Goal: Information Seeking & Learning: Learn about a topic

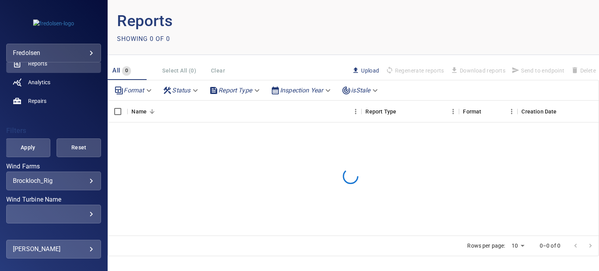
scroll to position [117, 0]
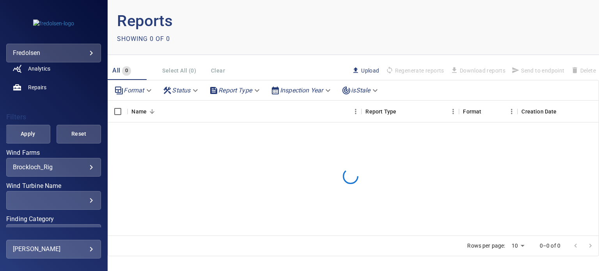
click at [89, 166] on div "**********" at bounding box center [53, 167] width 95 height 19
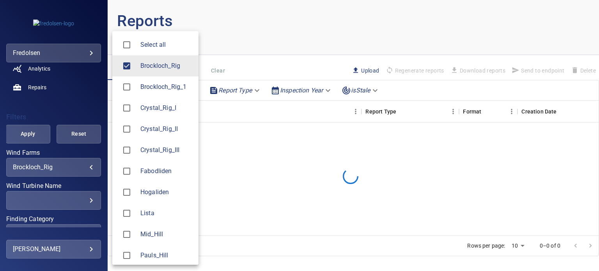
click at [85, 166] on body "**********" at bounding box center [299, 135] width 599 height 271
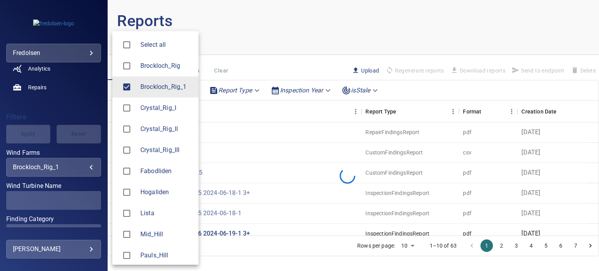
type input "**********"
click at [104, 127] on div at bounding box center [299, 135] width 599 height 271
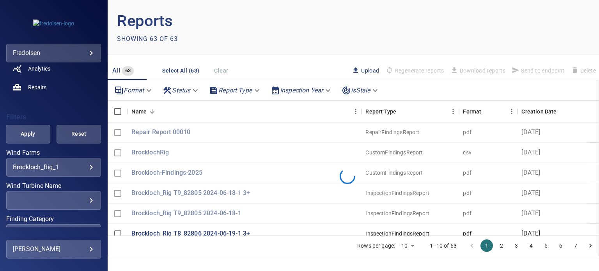
scroll to position [0, 0]
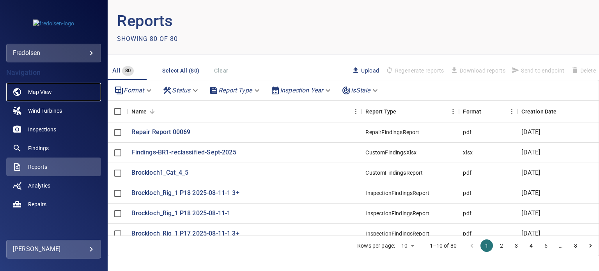
click at [44, 94] on span "Map View" at bounding box center [40, 92] width 24 height 8
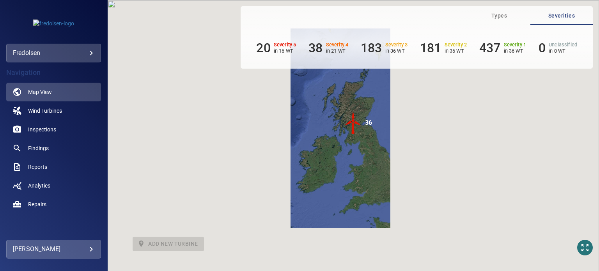
click at [352, 122] on img "36" at bounding box center [352, 122] width 23 height 23
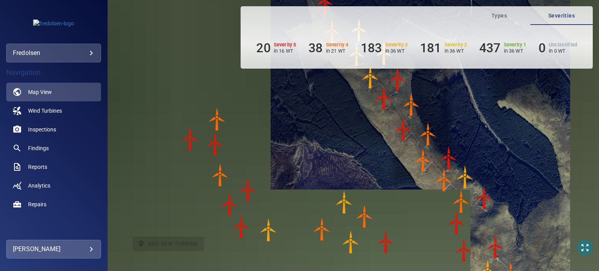
click at [248, 189] on img "P14" at bounding box center [247, 189] width 23 height 23
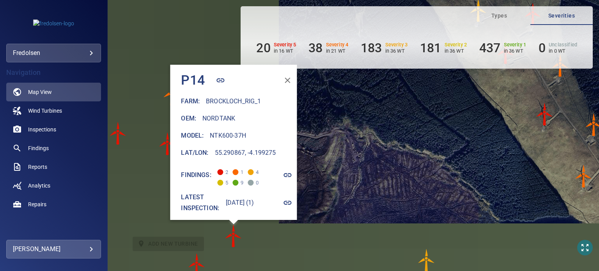
click at [291, 173] on icon "button" at bounding box center [288, 175] width 8 height 4
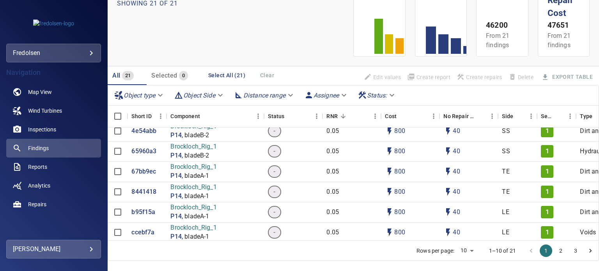
scroll to position [50, 0]
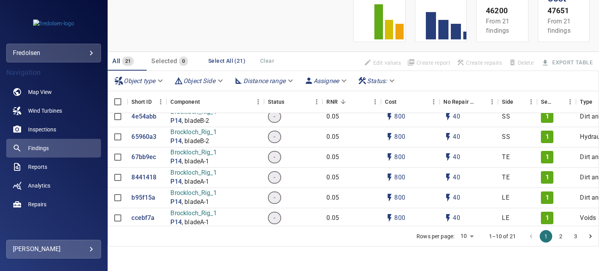
click at [556, 238] on button "2" at bounding box center [560, 236] width 12 height 12
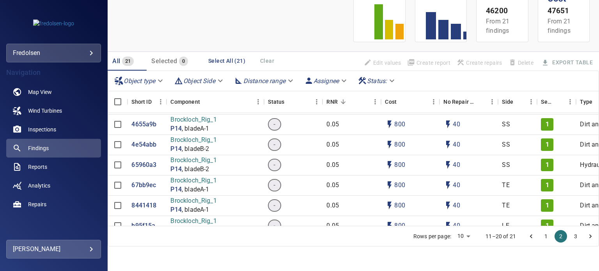
scroll to position [253, 0]
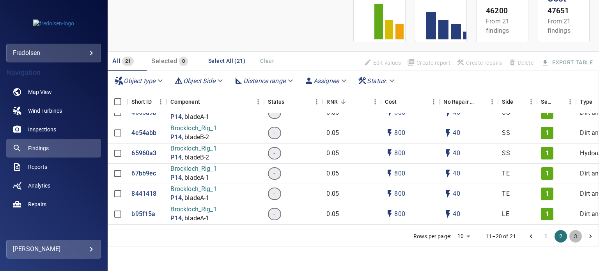
click at [569, 237] on button "3" at bounding box center [575, 236] width 12 height 12
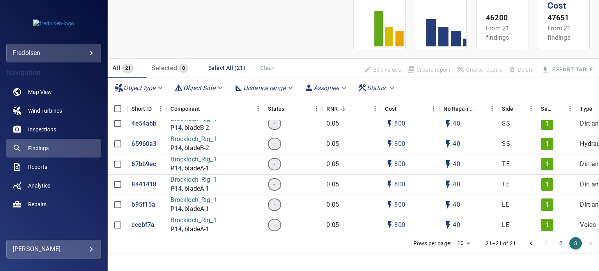
scroll to position [50, 0]
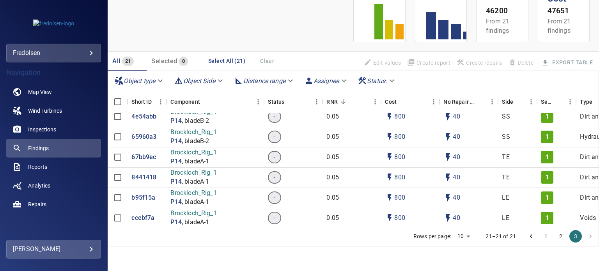
click at [539, 235] on button "1" at bounding box center [545, 236] width 12 height 12
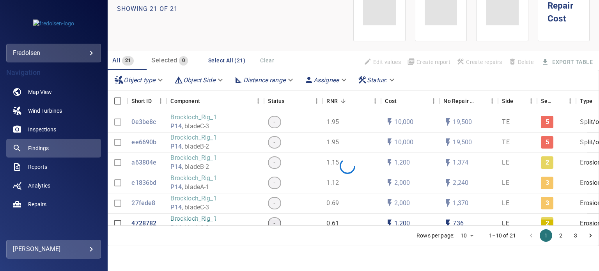
scroll to position [30, 0]
click at [464, 237] on body "**********" at bounding box center [299, 135] width 599 height 271
click at [463, 254] on li "100" at bounding box center [460, 254] width 23 height 14
type input "***"
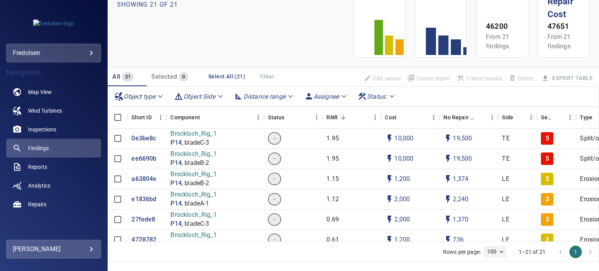
scroll to position [48, 0]
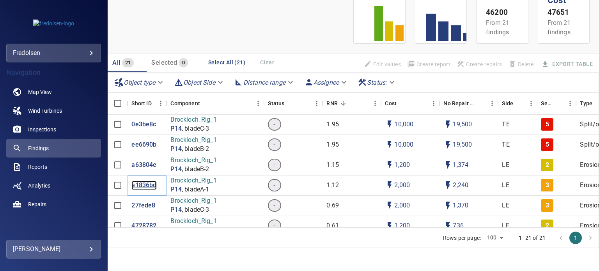
click at [139, 186] on p "e1836bd" at bounding box center [143, 185] width 25 height 9
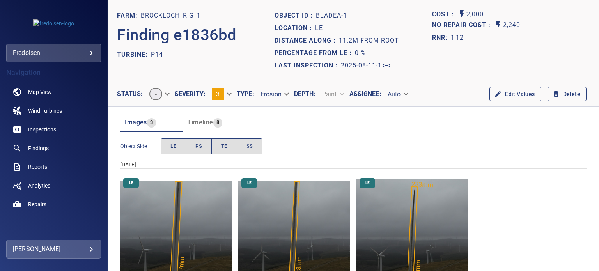
scroll to position [33, 0]
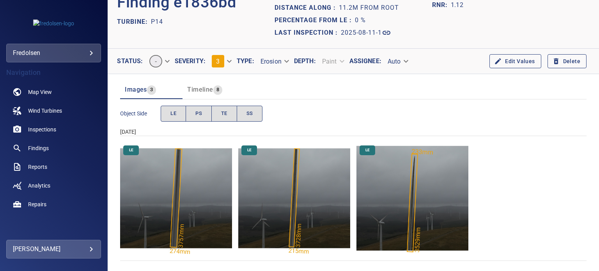
click at [152, 185] on img "Brockloch_Rig_1/P14/2025-08-11-1/2025-08-11-1/image27wp30.jpg" at bounding box center [176, 198] width 112 height 112
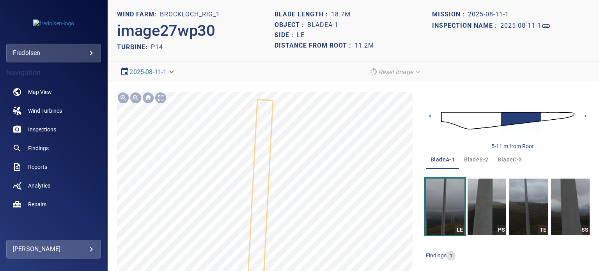
scroll to position [44, 0]
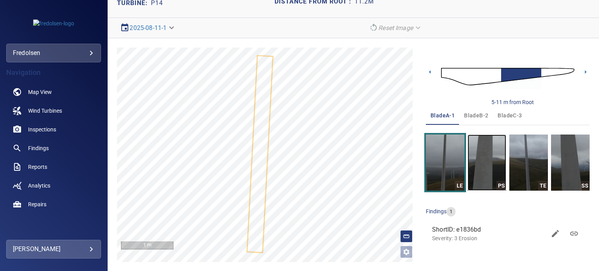
click at [491, 155] on img "button" at bounding box center [486, 162] width 39 height 56
